Goal: Task Accomplishment & Management: Use online tool/utility

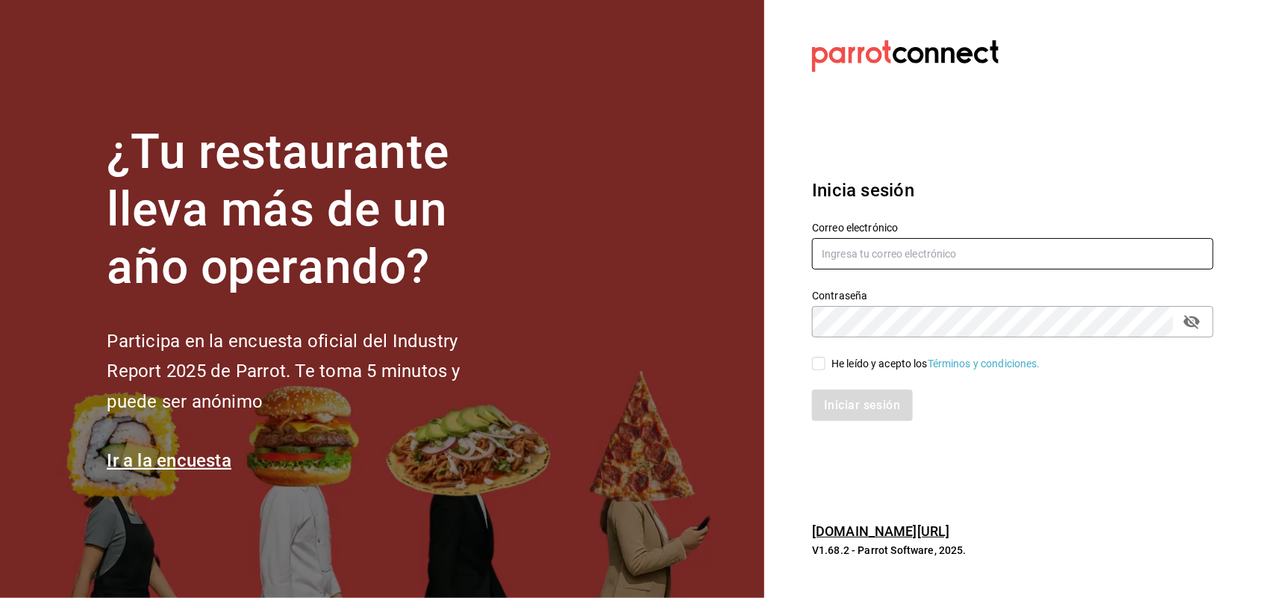
click at [909, 250] on input "text" at bounding box center [1012, 253] width 401 height 31
click at [1273, 597] on html "¿Tu restaurante lleva más de un año operando? Participa en la encuesta oficial …" at bounding box center [637, 299] width 1274 height 598
click at [913, 246] on input "ROSY_" at bounding box center [1012, 253] width 401 height 31
click at [912, 244] on input "ROSY_" at bounding box center [1012, 253] width 401 height 31
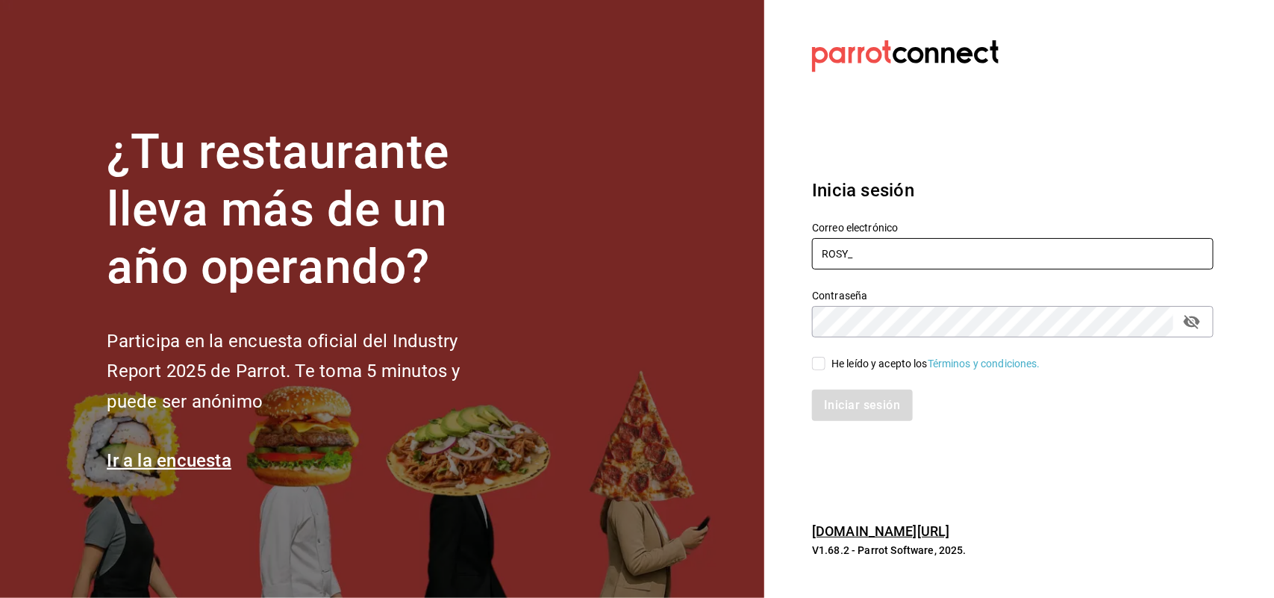
click at [912, 244] on input "ROSY_" at bounding box center [1012, 253] width 401 height 31
click at [913, 245] on input "ROSY_" at bounding box center [1012, 253] width 401 height 31
click at [910, 245] on input "ROSY_" at bounding box center [1012, 253] width 401 height 31
click at [888, 266] on input "ROSY_" at bounding box center [1012, 253] width 401 height 31
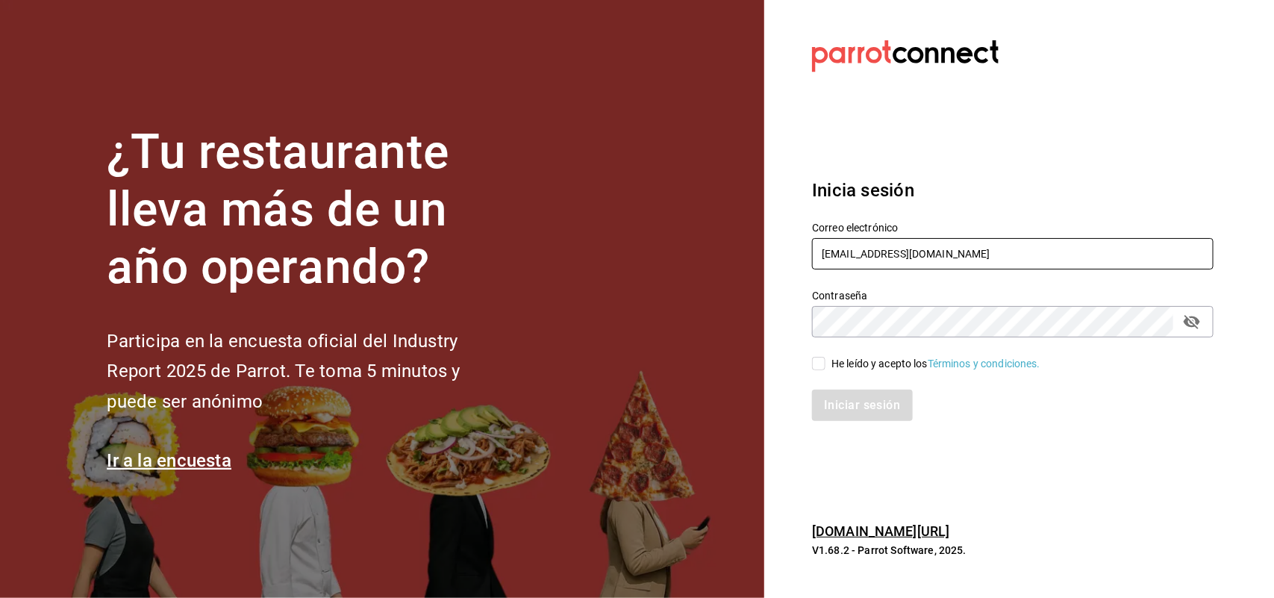
type input "[EMAIL_ADDRESS][DOMAIN_NAME]"
click at [817, 363] on input "He leído y acepto los Términos y condiciones." at bounding box center [818, 363] width 13 height 13
checkbox input "true"
click at [828, 408] on button "Iniciar sesión" at bounding box center [862, 405] width 101 height 31
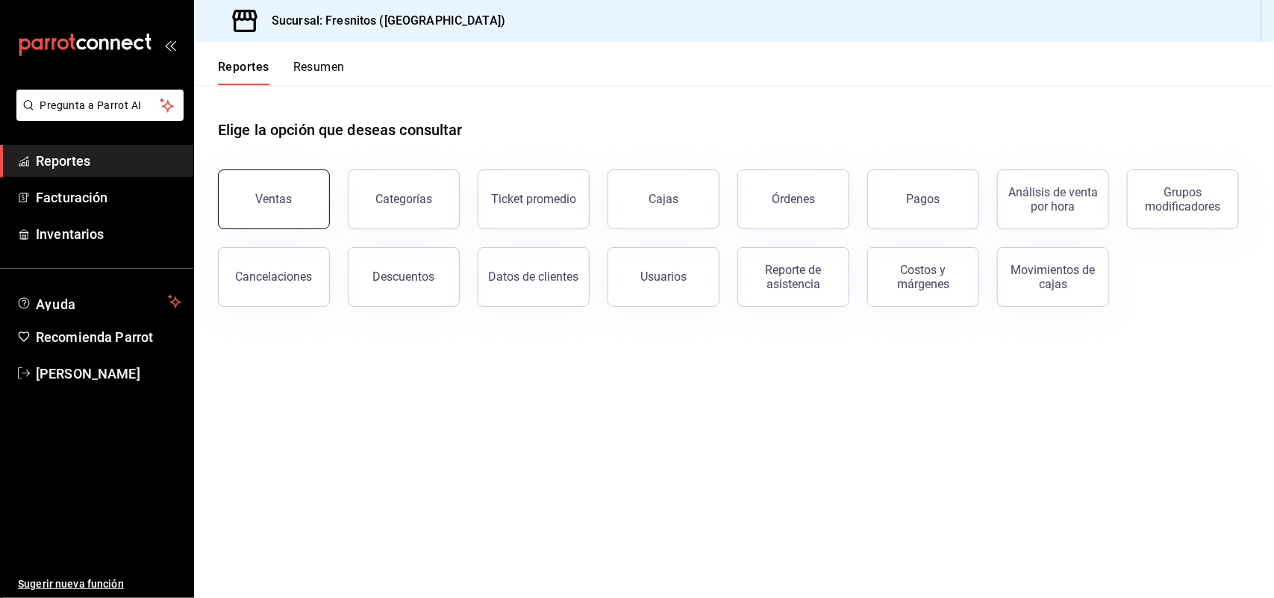
click at [256, 173] on button "Ventas" at bounding box center [274, 199] width 112 height 60
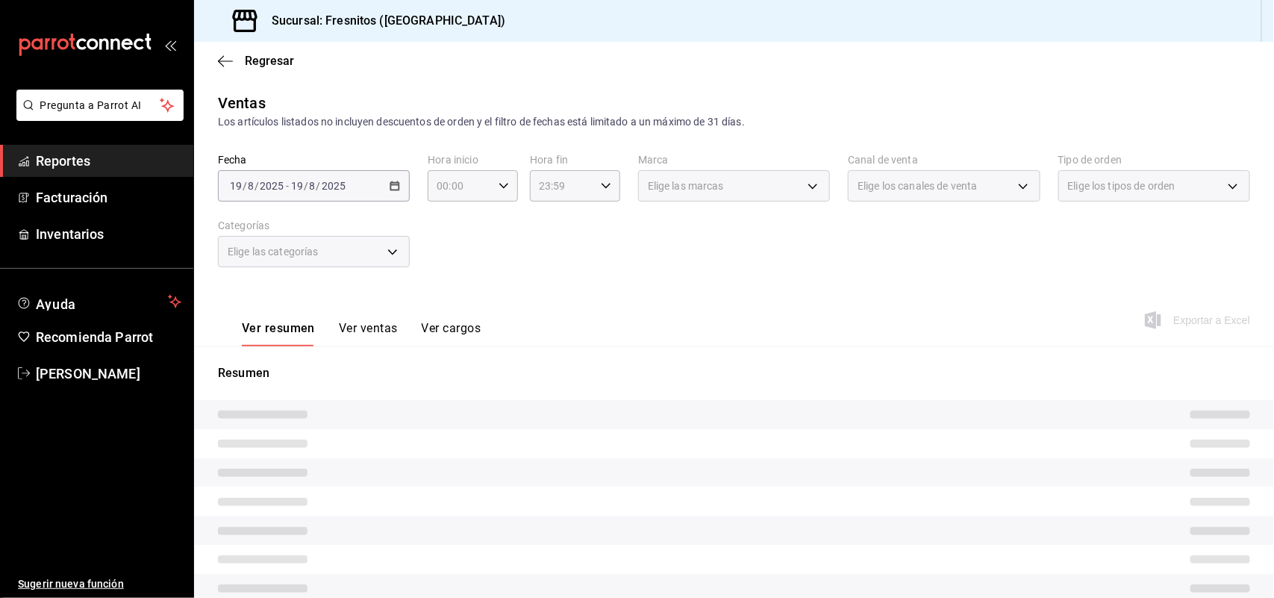
click at [383, 248] on div "Elige las categorías" at bounding box center [314, 251] width 192 height 31
click at [389, 248] on body "Pregunta a Parrot AI Reportes Facturación Inventarios Ayuda Recomienda Parrot R…" at bounding box center [637, 299] width 1274 height 598
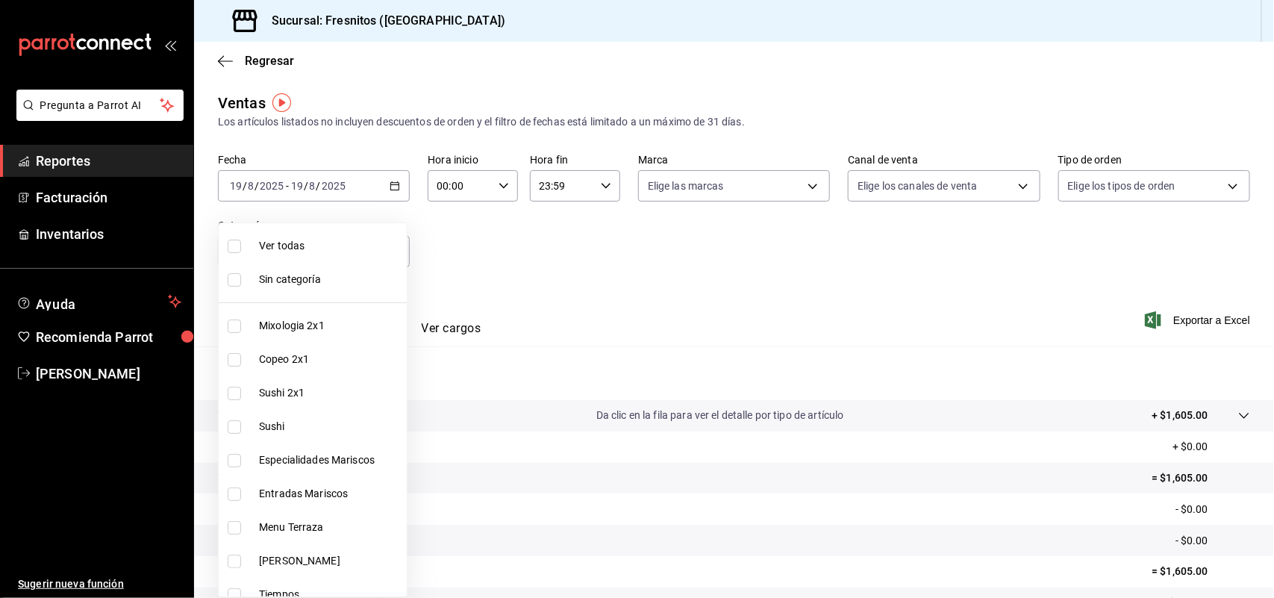
click at [290, 353] on span "Copeo 2x1" at bounding box center [330, 359] width 142 height 16
type input "aa9f6460-d446-4816-9026-2ee33e945084"
checkbox input "true"
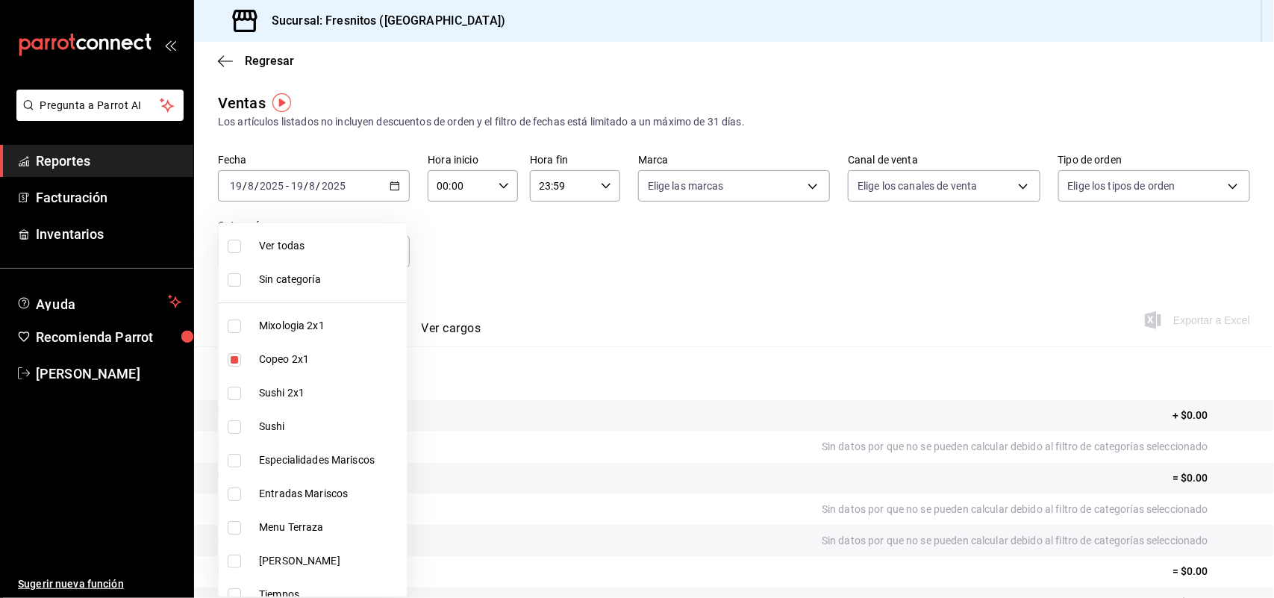
click at [390, 185] on div at bounding box center [637, 299] width 1274 height 598
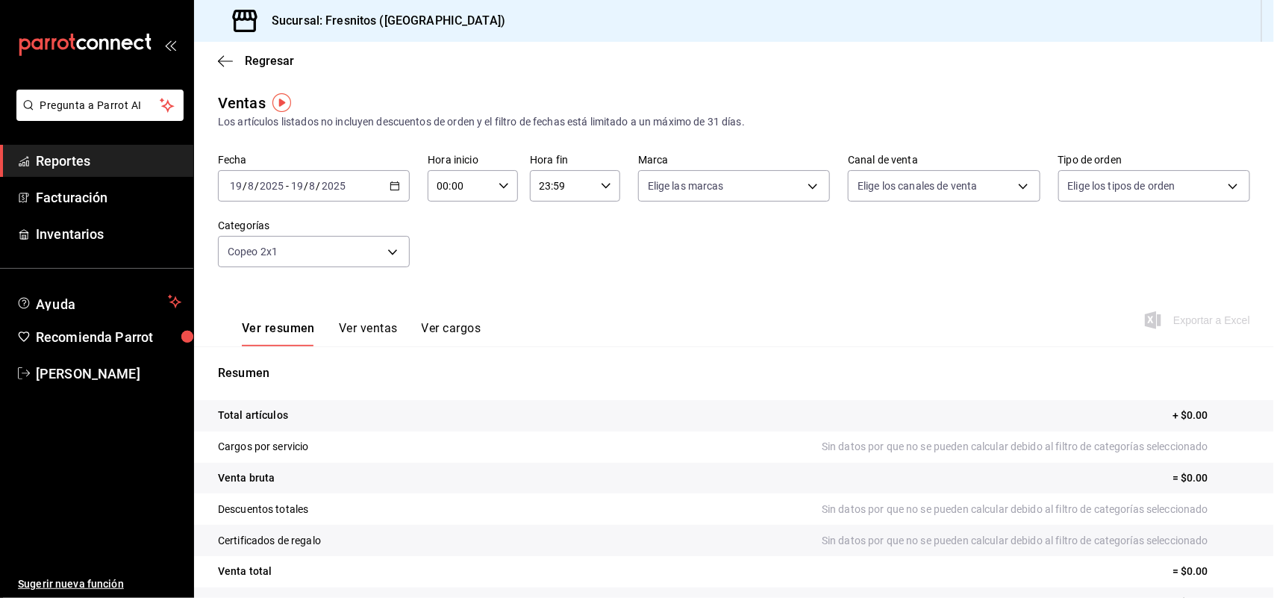
click at [390, 185] on icon "button" at bounding box center [395, 186] width 10 height 10
click at [289, 366] on span "Rango de fechas" at bounding box center [289, 365] width 116 height 16
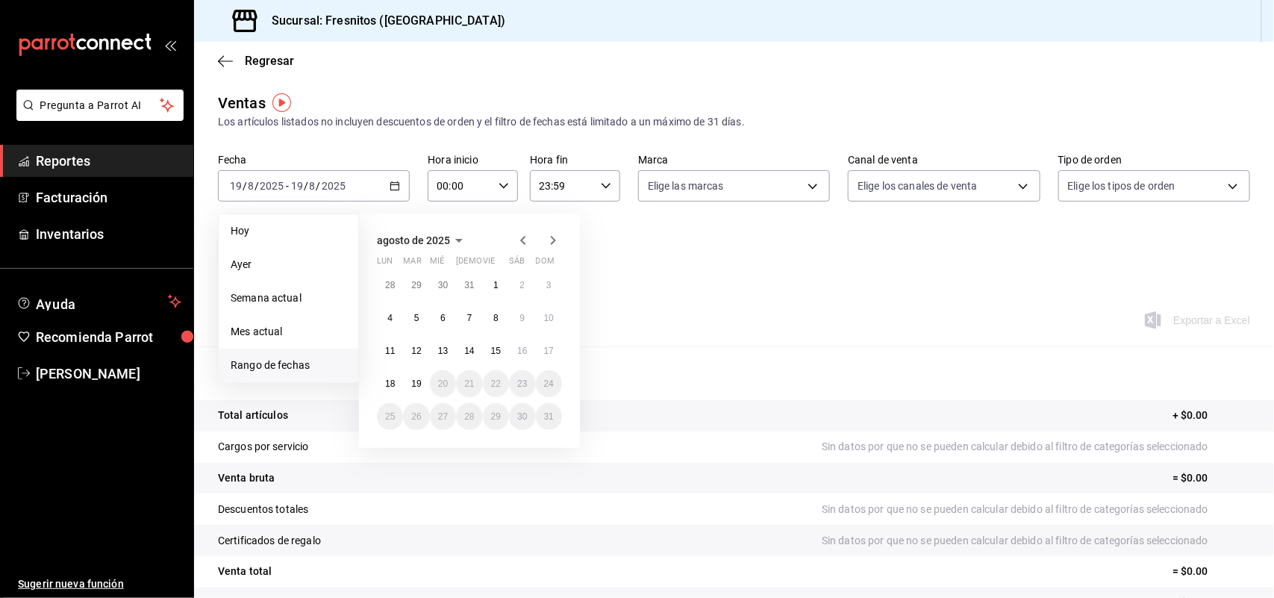
click at [524, 241] on icon "button" at bounding box center [523, 240] width 18 height 18
click at [441, 308] on button "9" at bounding box center [443, 317] width 26 height 27
click at [554, 243] on icon "button" at bounding box center [553, 240] width 18 height 18
click at [418, 383] on abbr "19" at bounding box center [416, 383] width 10 height 10
click at [515, 233] on icon "button" at bounding box center [523, 240] width 18 height 18
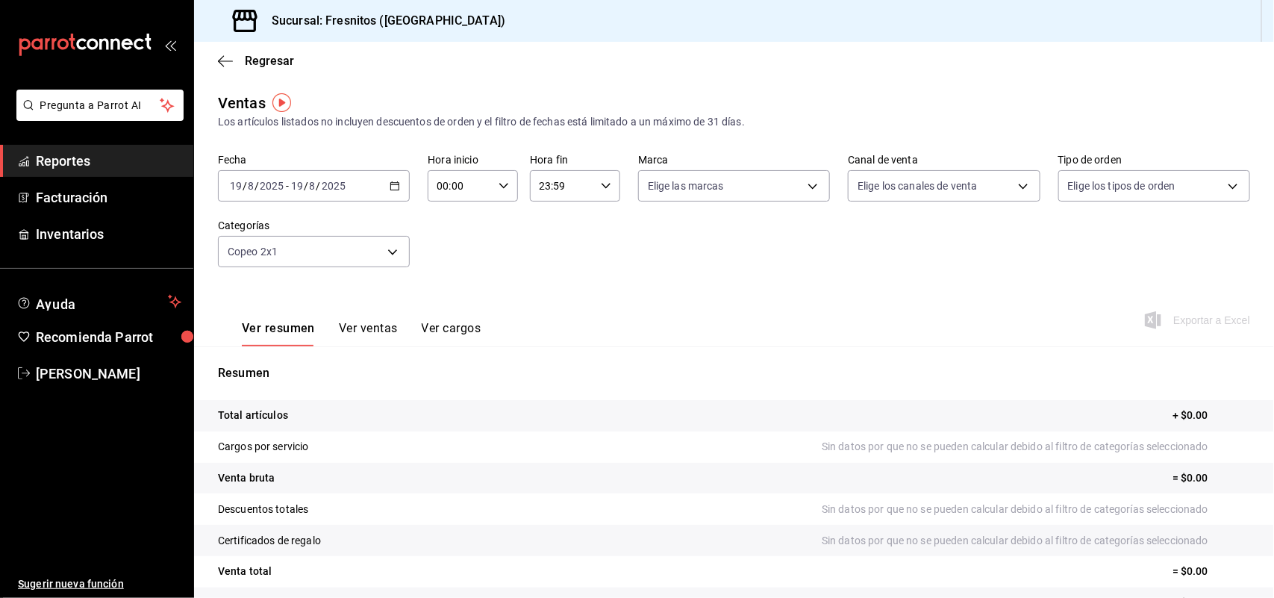
click at [390, 176] on div "2025-08-19 19 / 8 / 2025 - 2025-08-19 19 / 8 / 2025" at bounding box center [314, 185] width 192 height 31
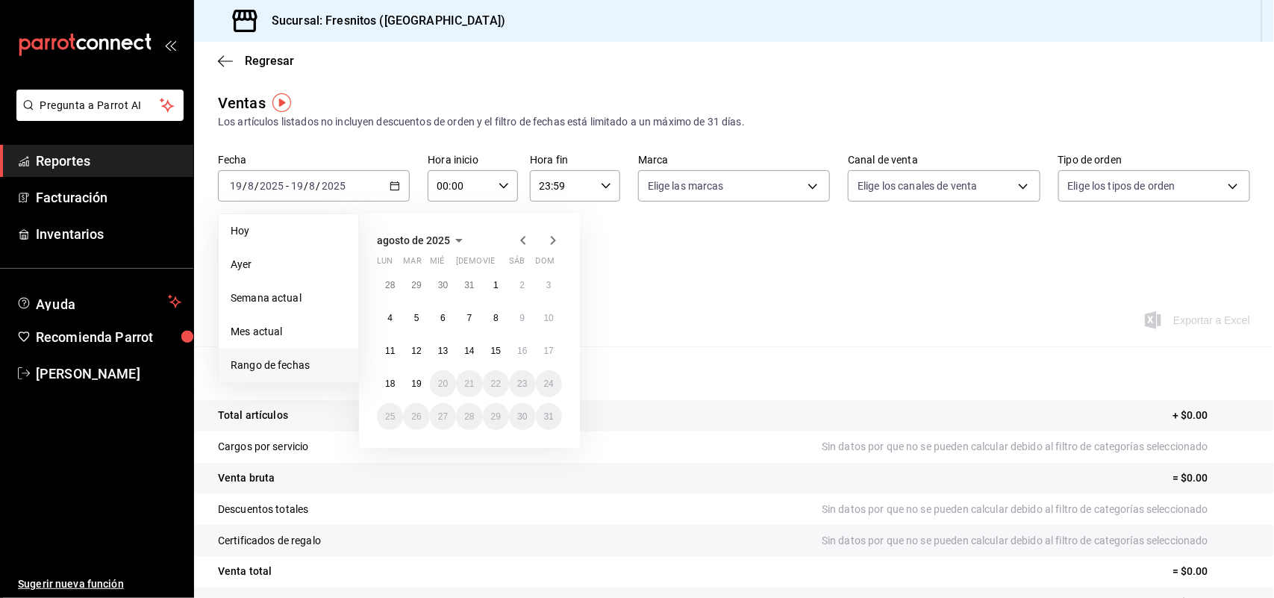
click at [522, 239] on icon "button" at bounding box center [522, 240] width 5 height 9
click at [448, 319] on button "9" at bounding box center [443, 317] width 26 height 27
click at [468, 422] on button "31" at bounding box center [469, 416] width 26 height 27
click at [468, 422] on tr "Total artículos + $0.00" at bounding box center [734, 415] width 1080 height 31
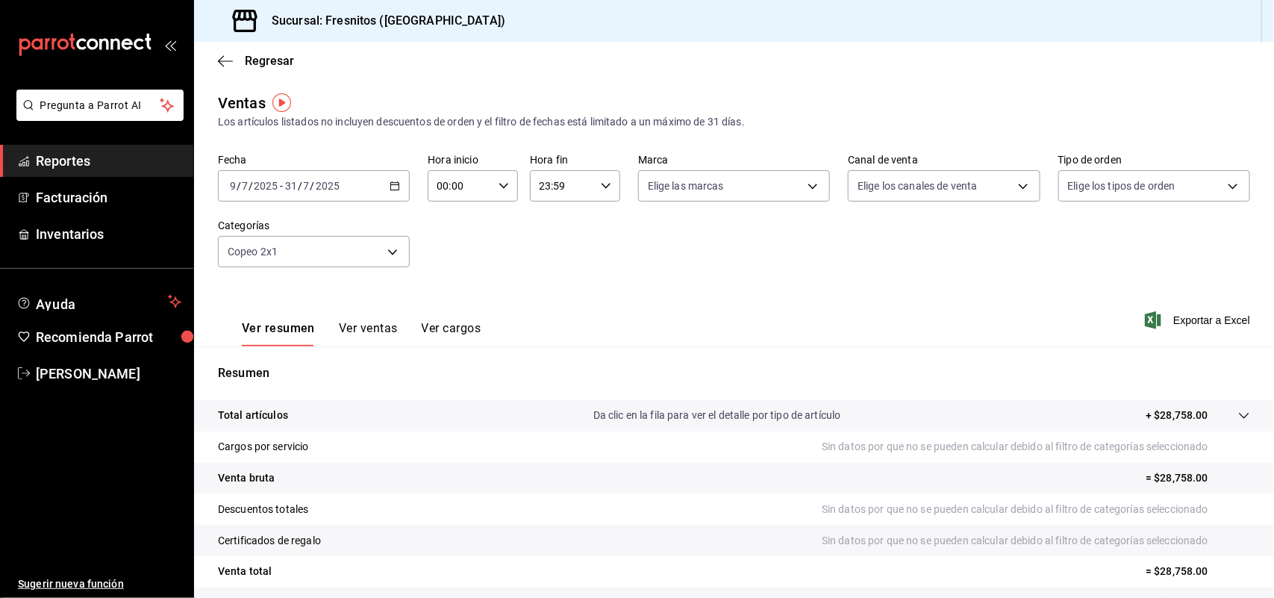
click at [395, 321] on button "Ver ventas" at bounding box center [368, 333] width 59 height 25
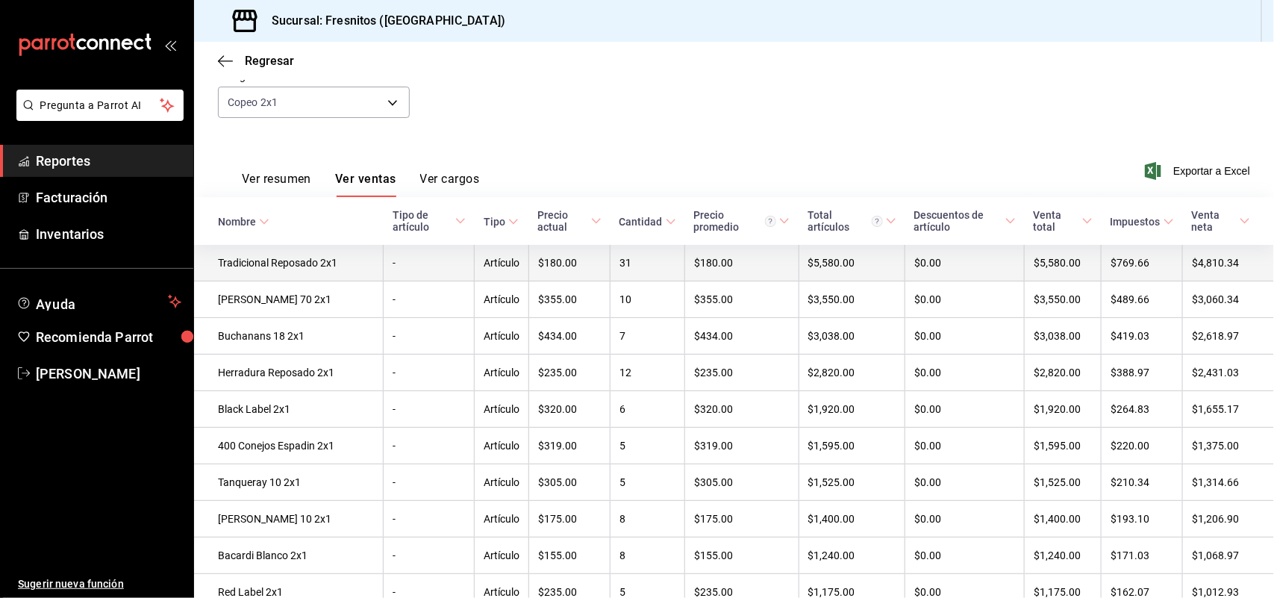
scroll to position [187, 0]
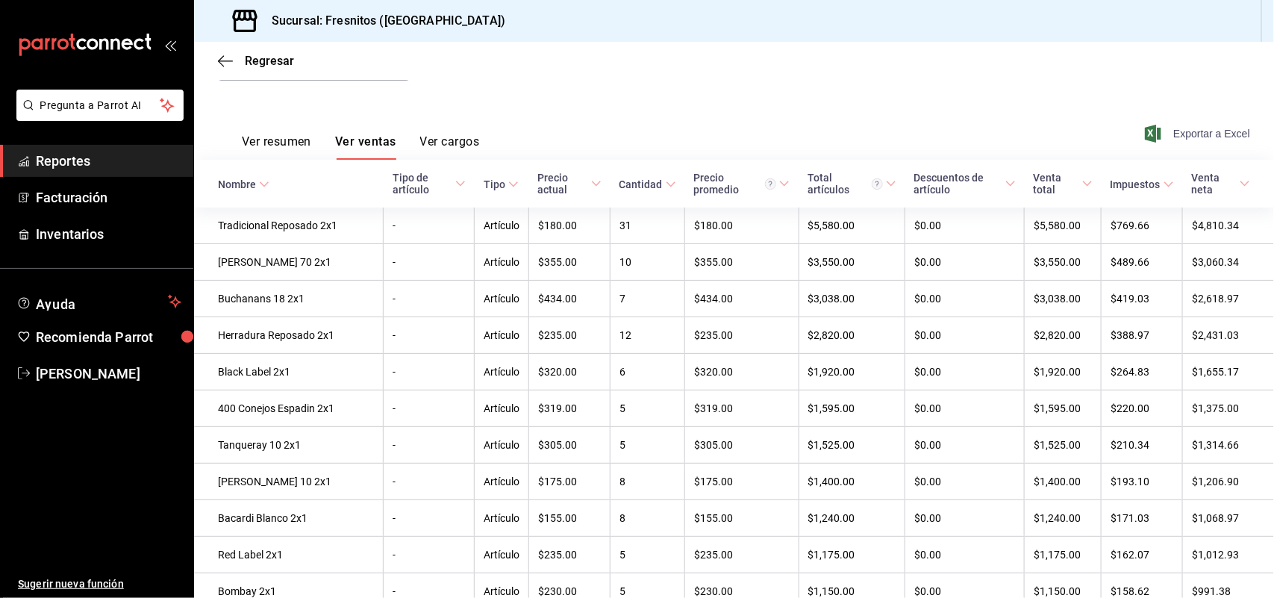
click at [1163, 132] on span "Exportar a Excel" at bounding box center [1199, 134] width 102 height 18
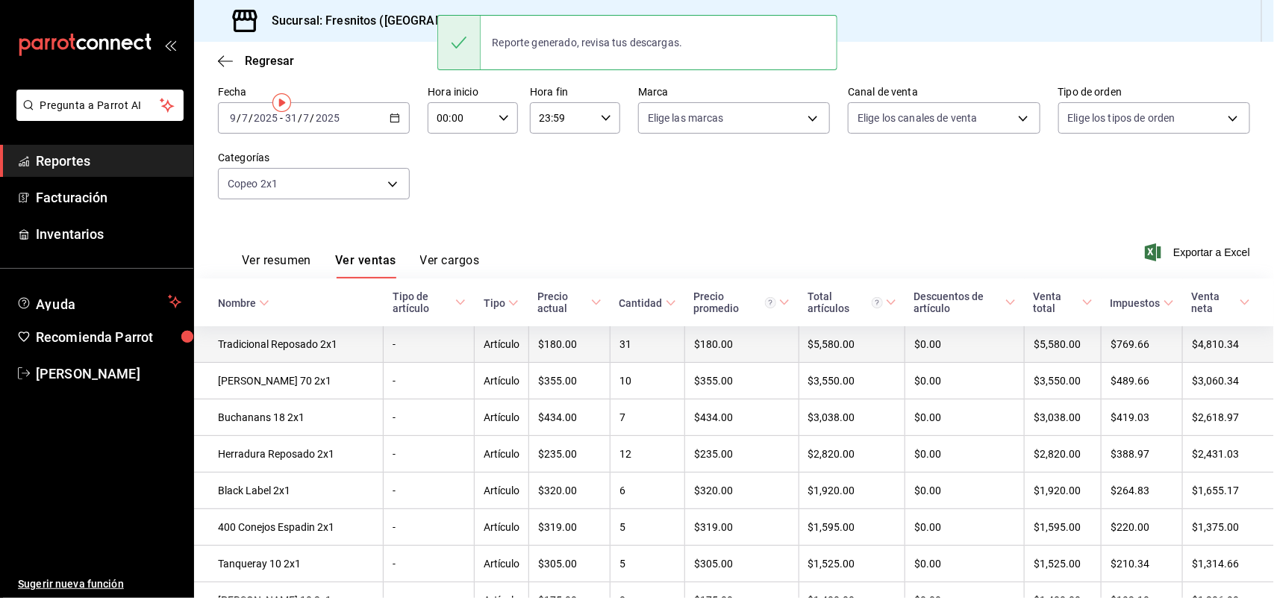
scroll to position [0, 0]
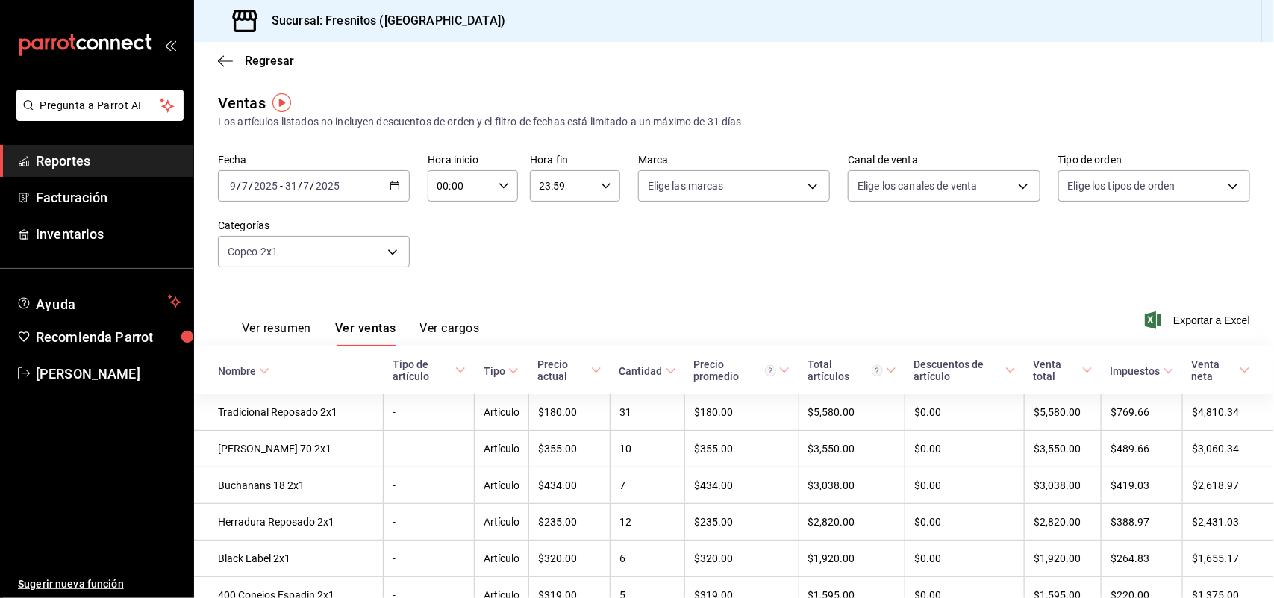
click at [388, 192] on div "2025-07-09 9 / 7 / 2025 - 2025-07-31 31 / 7 / 2025" at bounding box center [314, 185] width 192 height 31
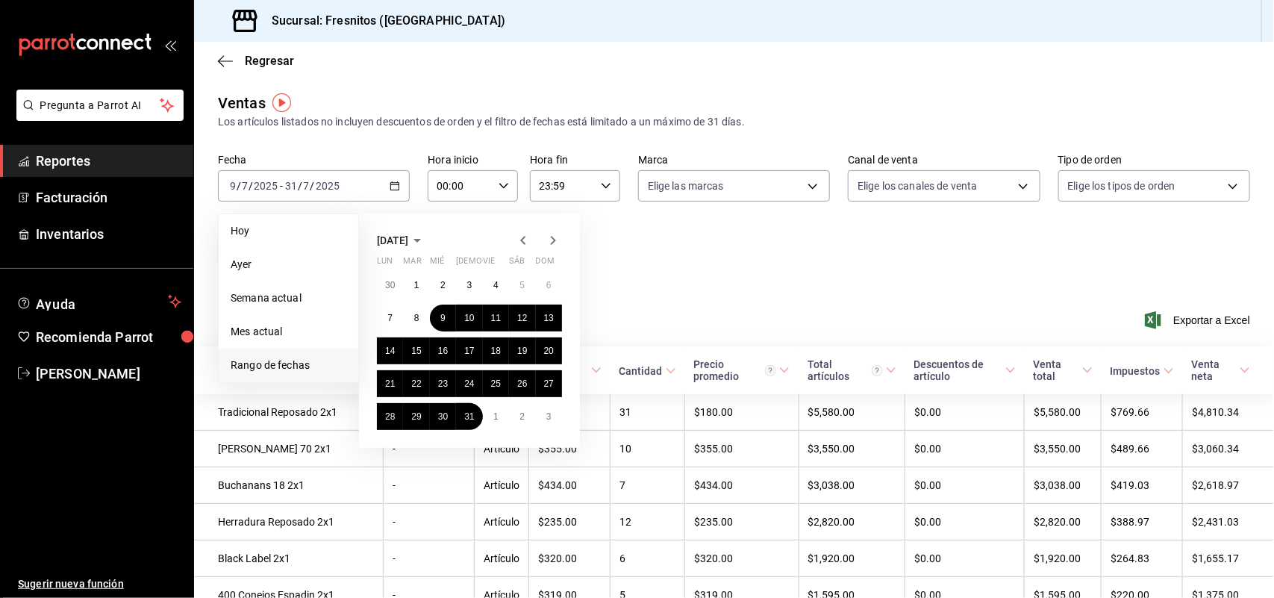
click at [546, 243] on icon "button" at bounding box center [553, 240] width 18 height 18
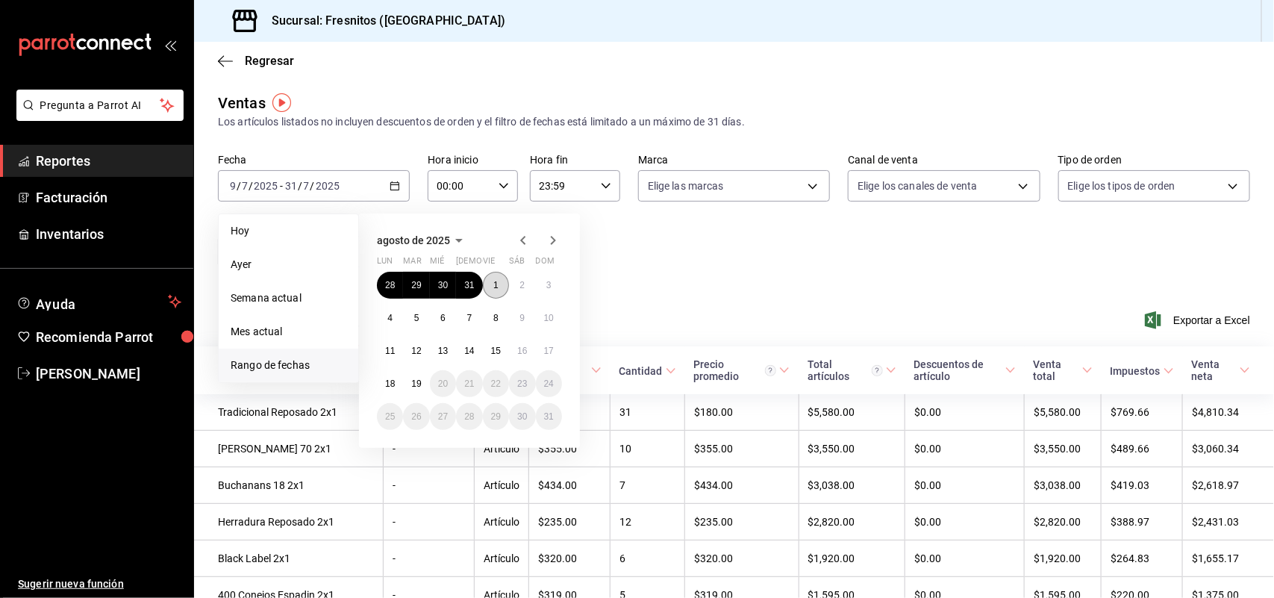
click at [496, 282] on abbr "1" at bounding box center [495, 285] width 5 height 10
click at [414, 379] on abbr "19" at bounding box center [416, 383] width 10 height 10
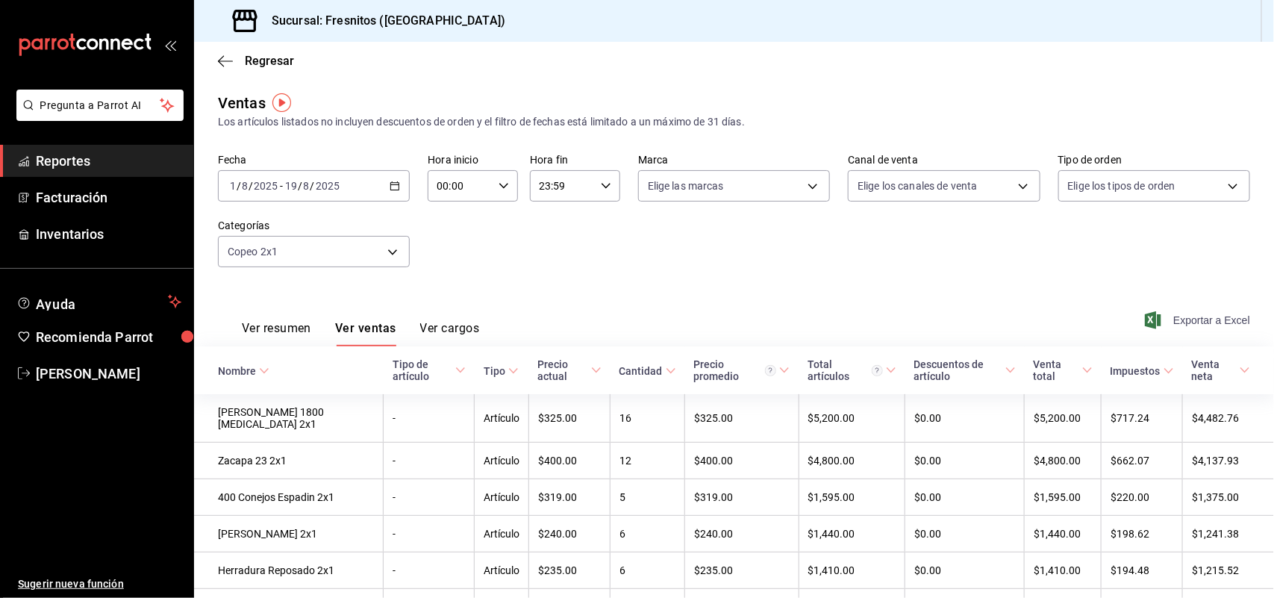
click at [1163, 321] on span "Exportar a Excel" at bounding box center [1199, 320] width 102 height 18
click at [1164, 315] on span "Exportar a Excel" at bounding box center [1199, 320] width 102 height 18
